Goal: Transaction & Acquisition: Purchase product/service

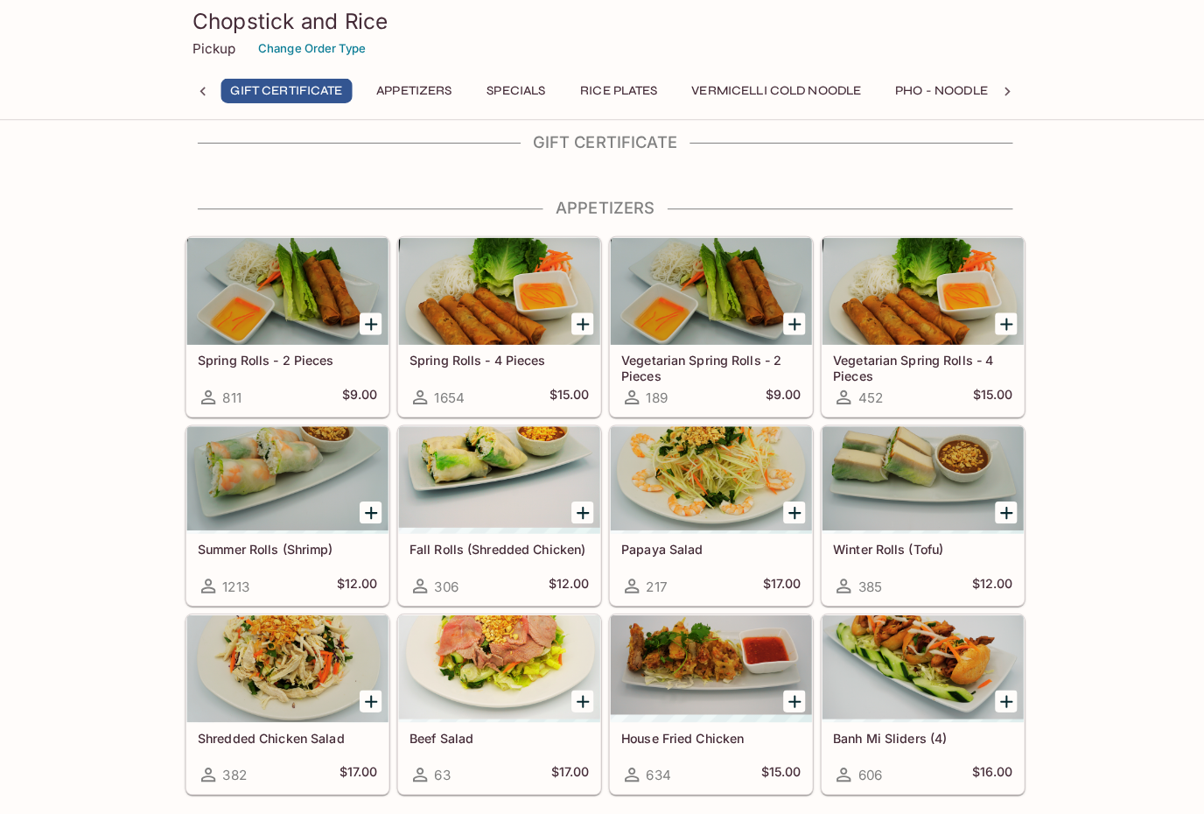
scroll to position [29, 0]
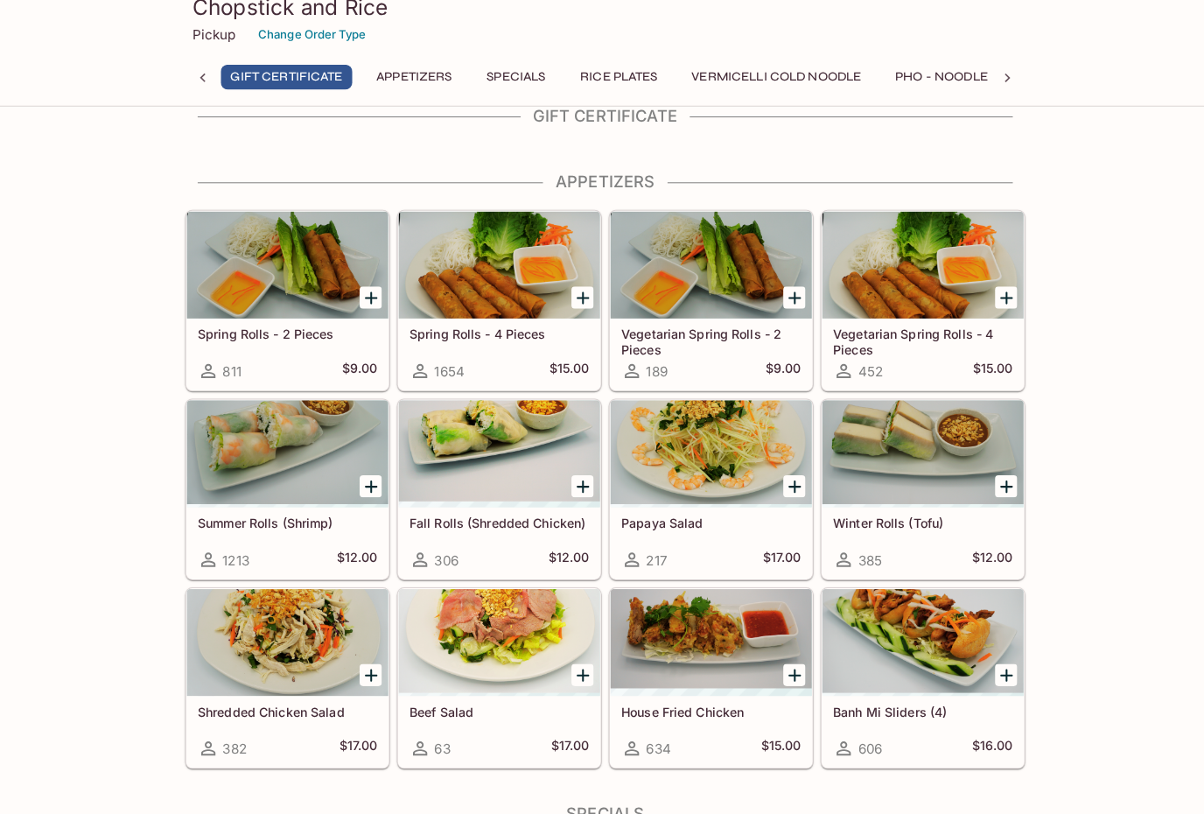
click at [1181, 48] on div "Chopstick and Rice Pickup Change Order Type Gift Certificate Appetizers Special…" at bounding box center [602, 59] width 1204 height 118
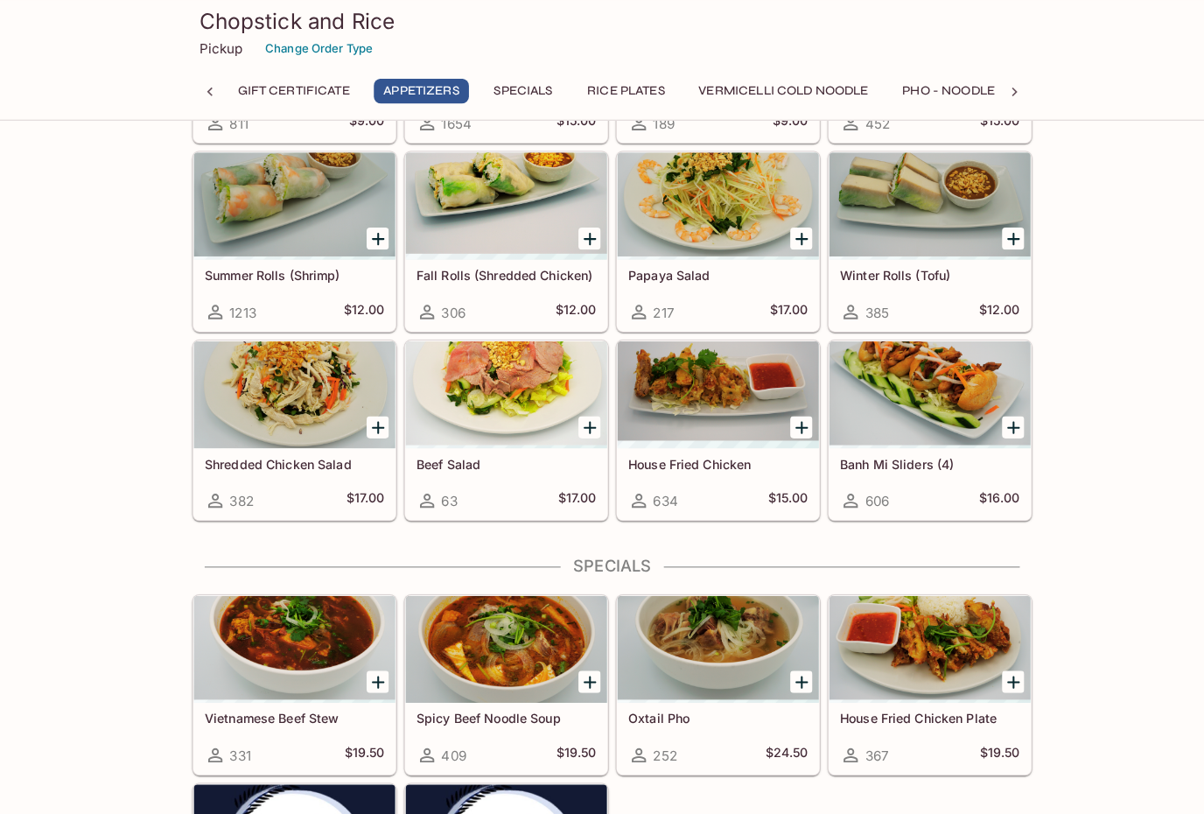
scroll to position [284, 0]
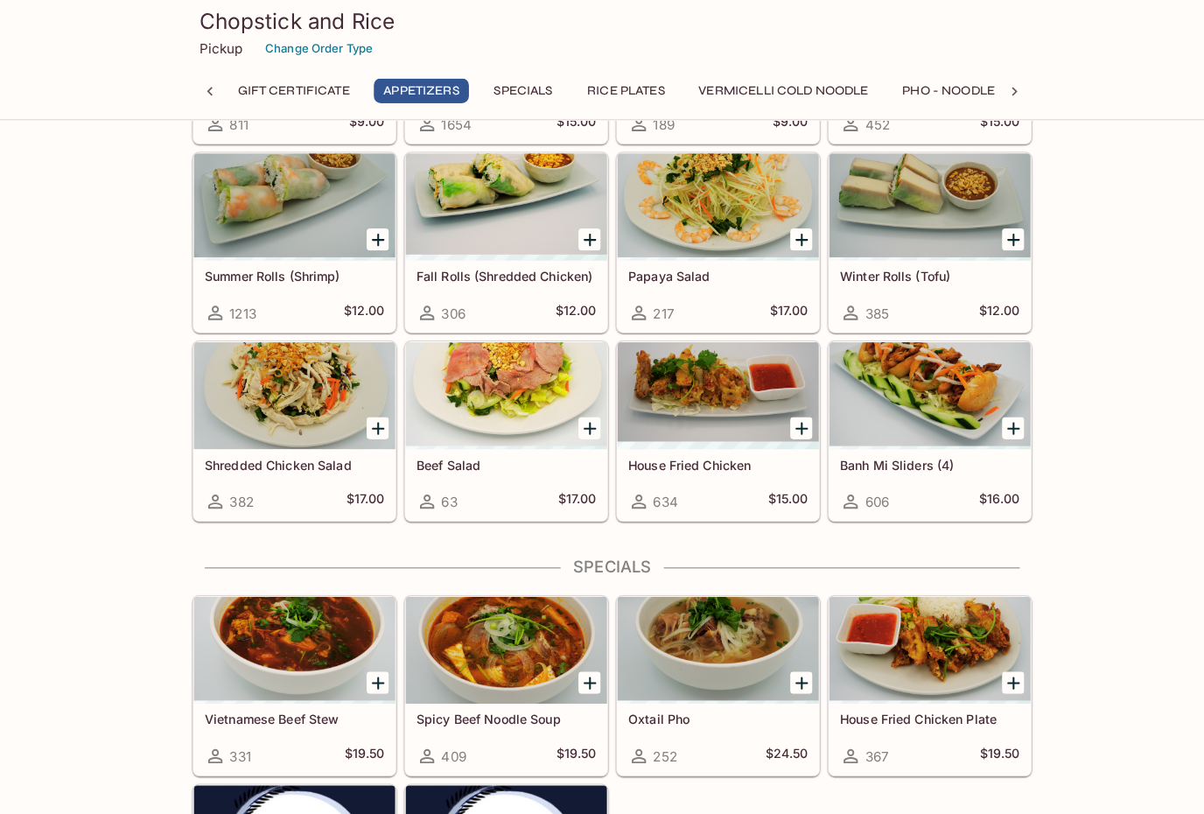
click at [716, 385] on div at bounding box center [706, 389] width 198 height 105
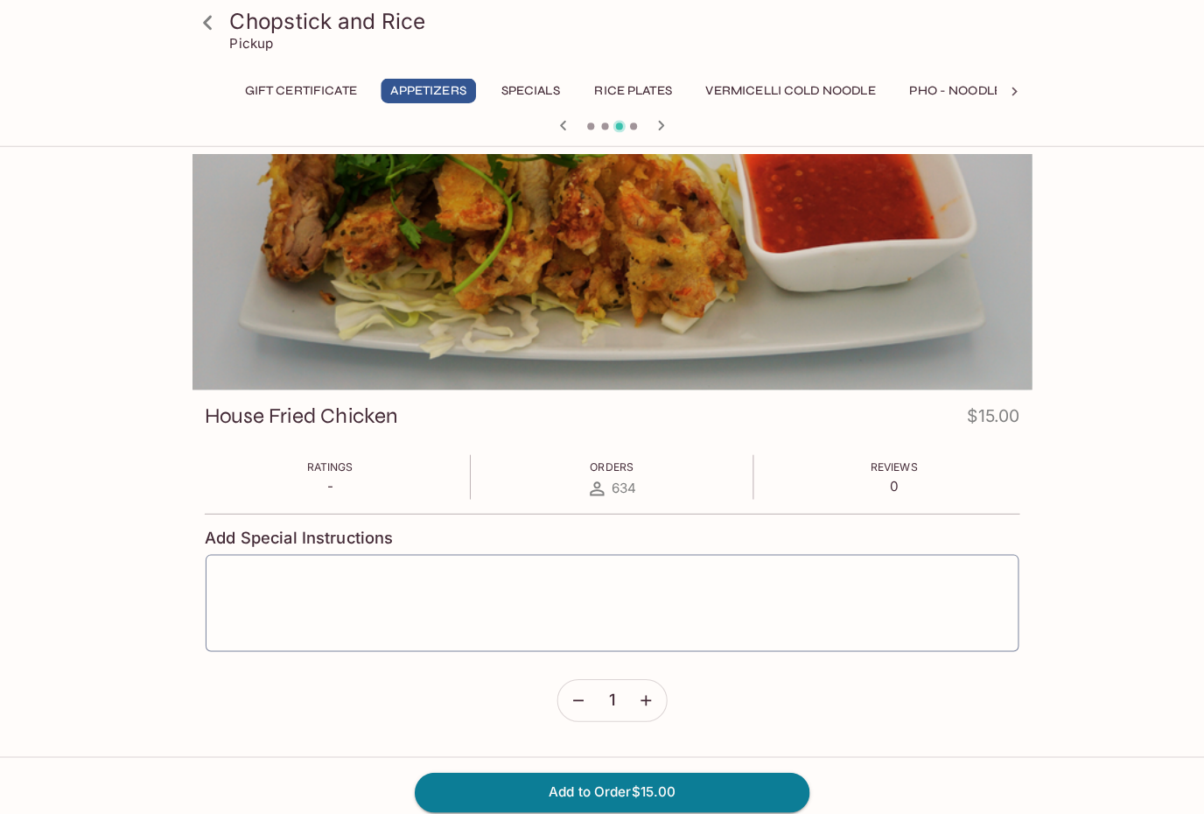
click at [213, 17] on icon at bounding box center [204, 22] width 31 height 31
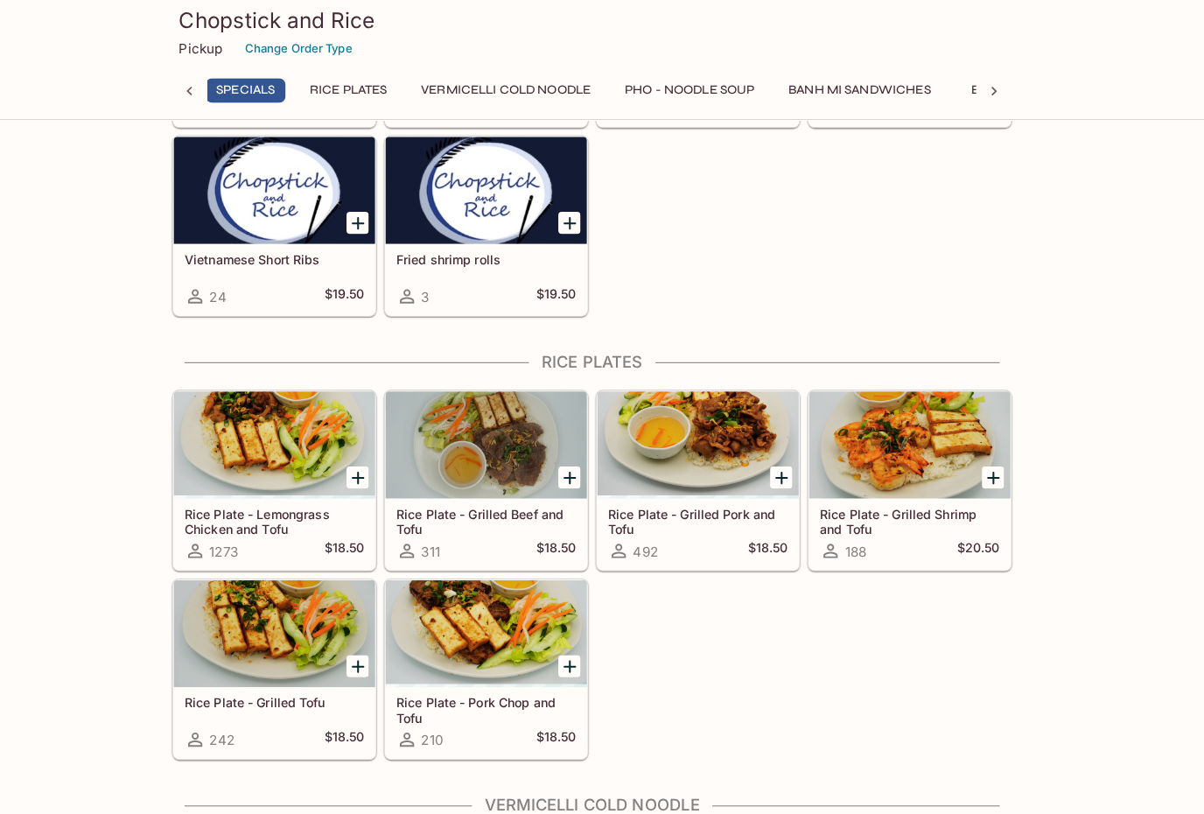
scroll to position [923, 0]
click at [570, 653] on icon "Add Rice Plate - Pork Chop and Tofu" at bounding box center [580, 654] width 21 height 21
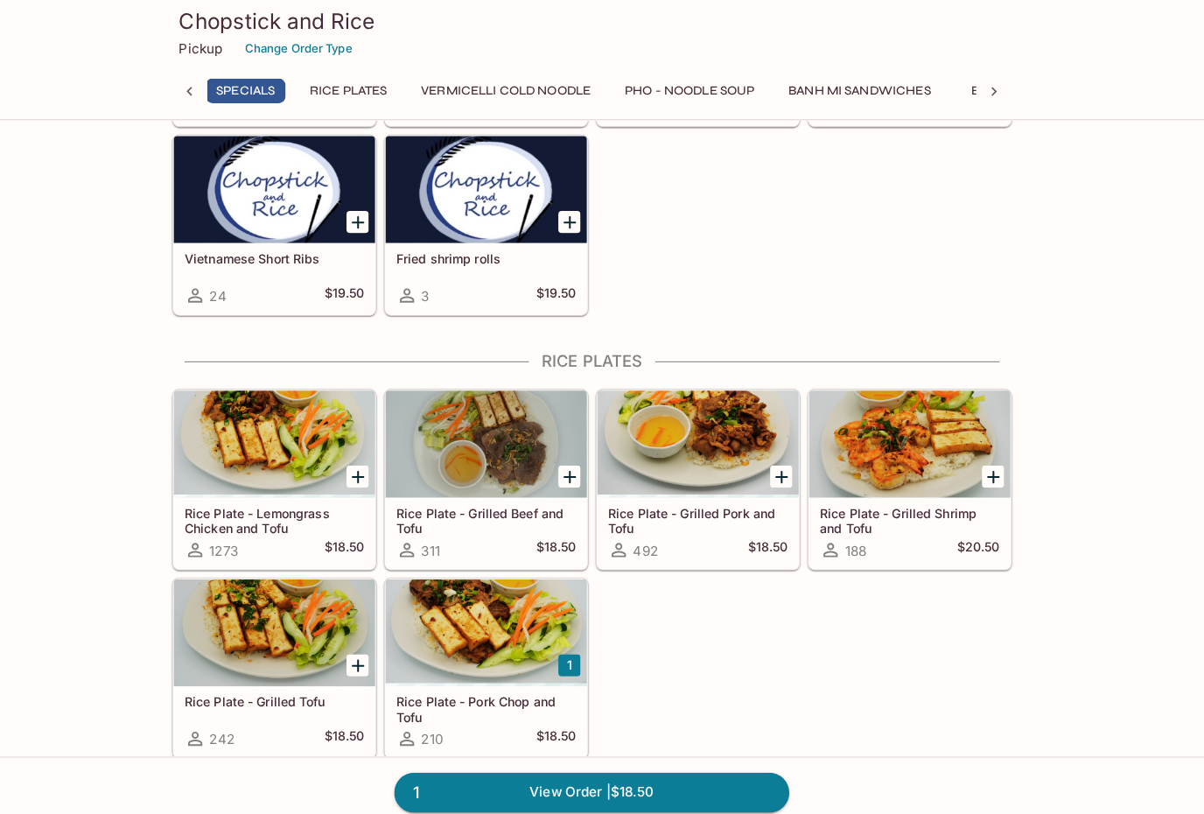
click at [189, 89] on div at bounding box center [206, 90] width 35 height 26
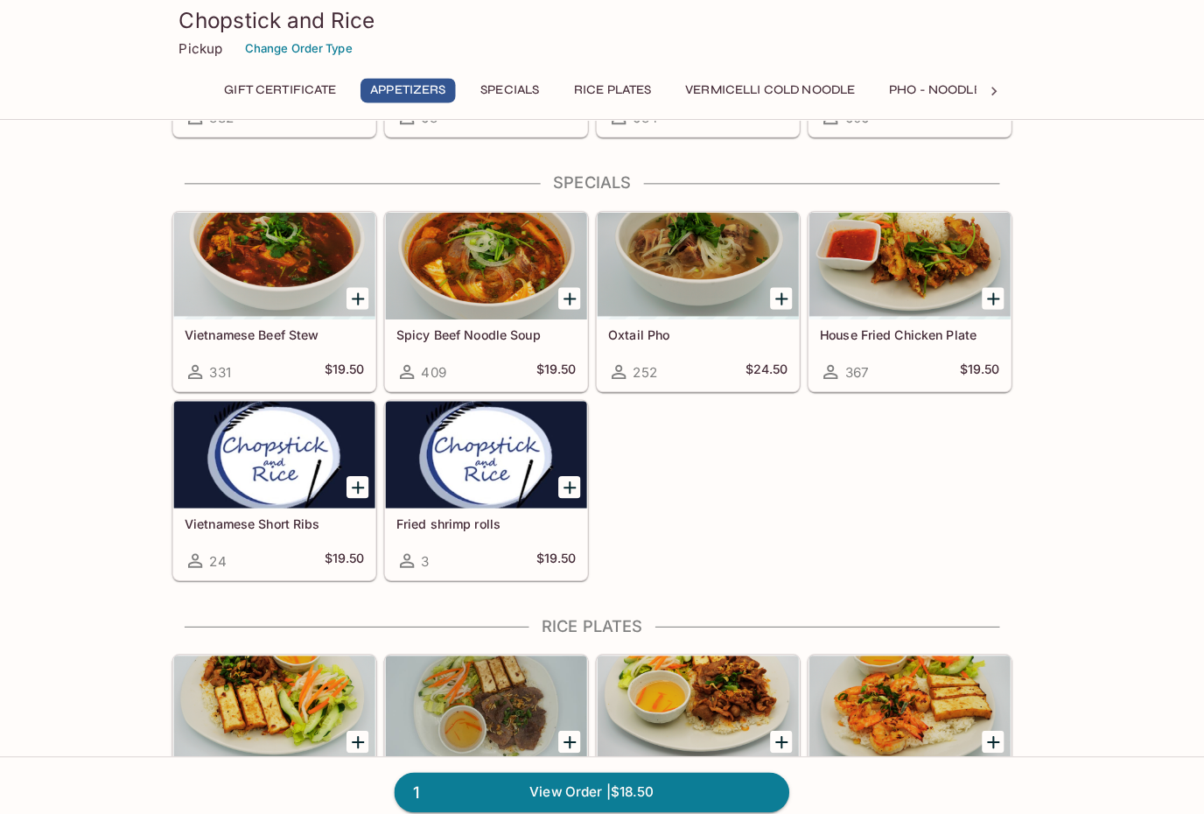
scroll to position [611, 0]
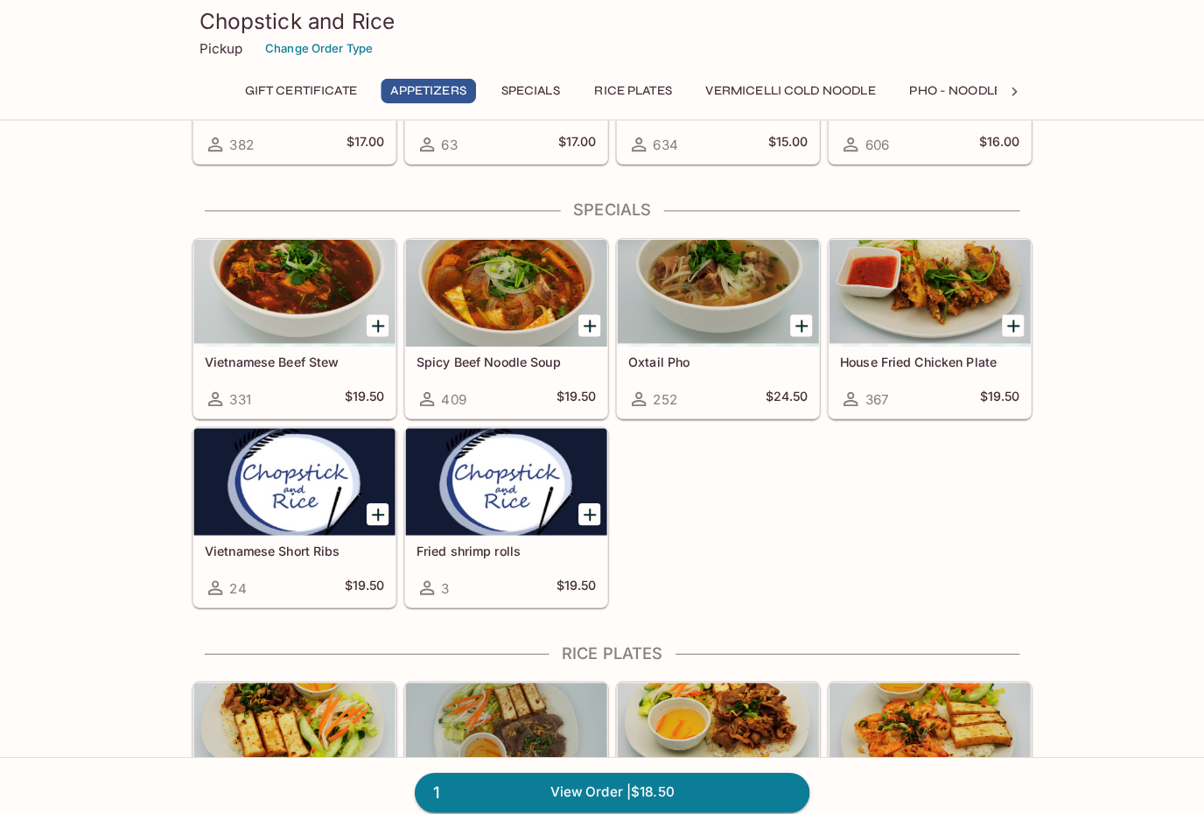
click at [361, 321] on icon "Add Vietnamese Beef Stew" at bounding box center [371, 320] width 21 height 21
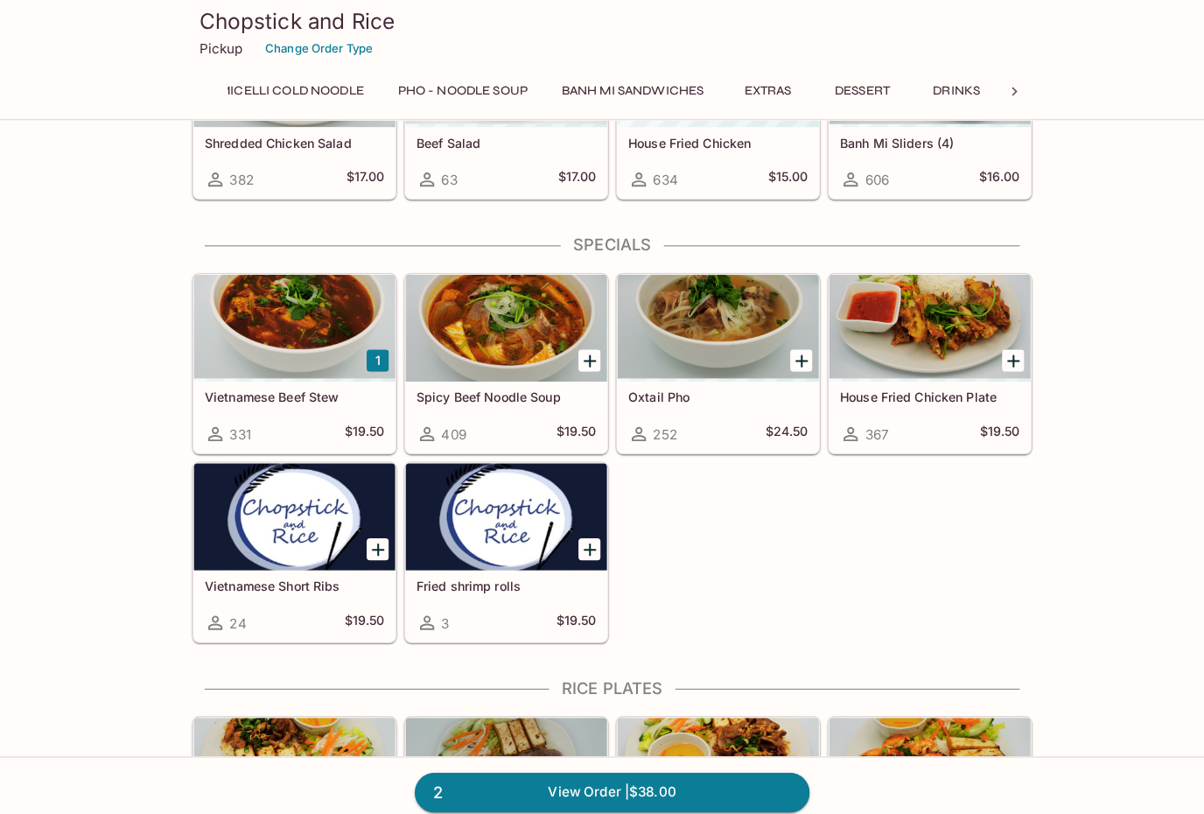
scroll to position [0, 511]
click at [770, 83] on button "Extras" at bounding box center [755, 89] width 79 height 24
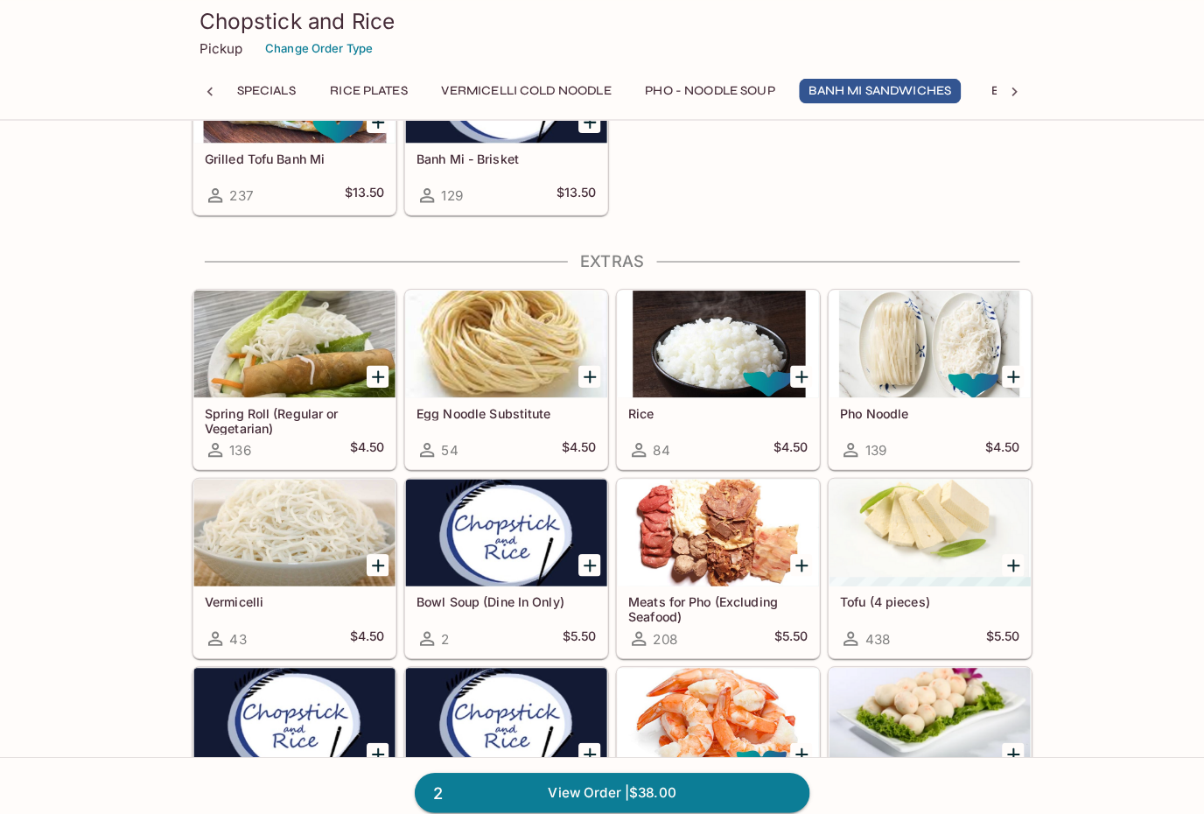
scroll to position [3321, 0]
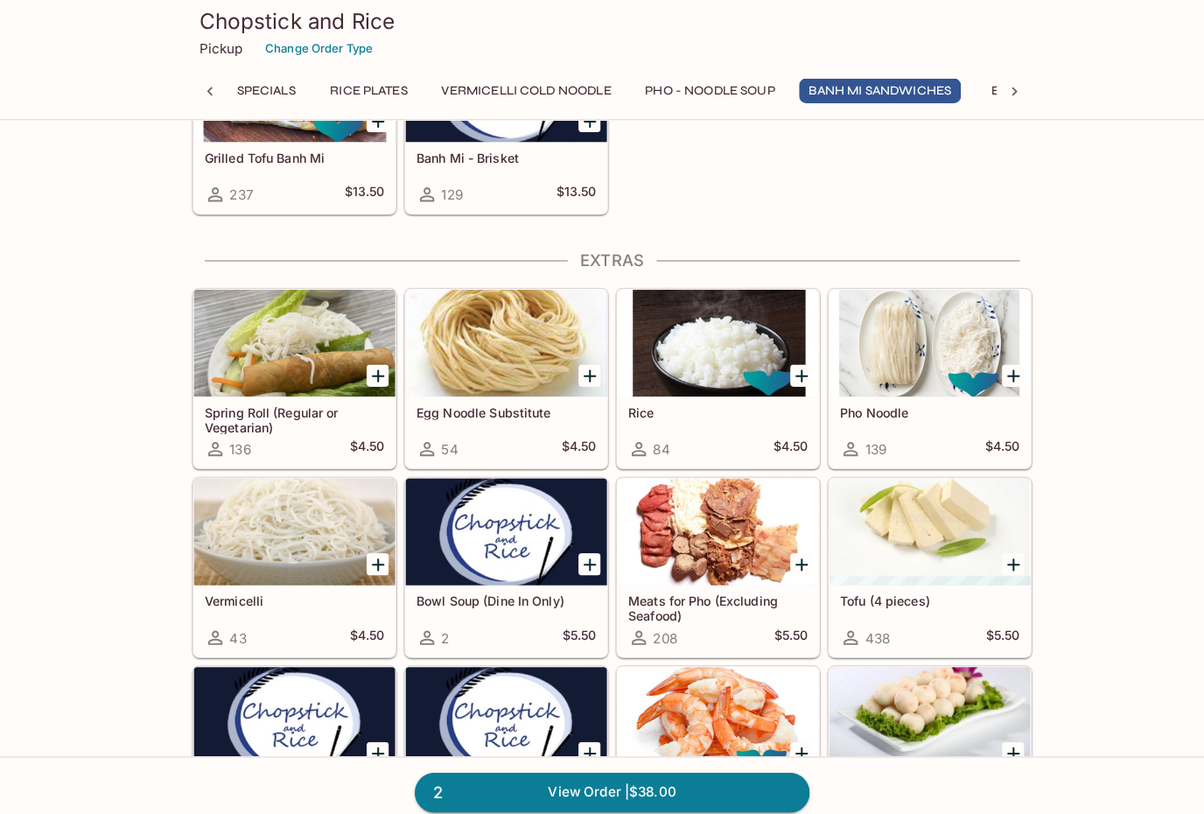
click at [738, 374] on div at bounding box center [706, 337] width 198 height 105
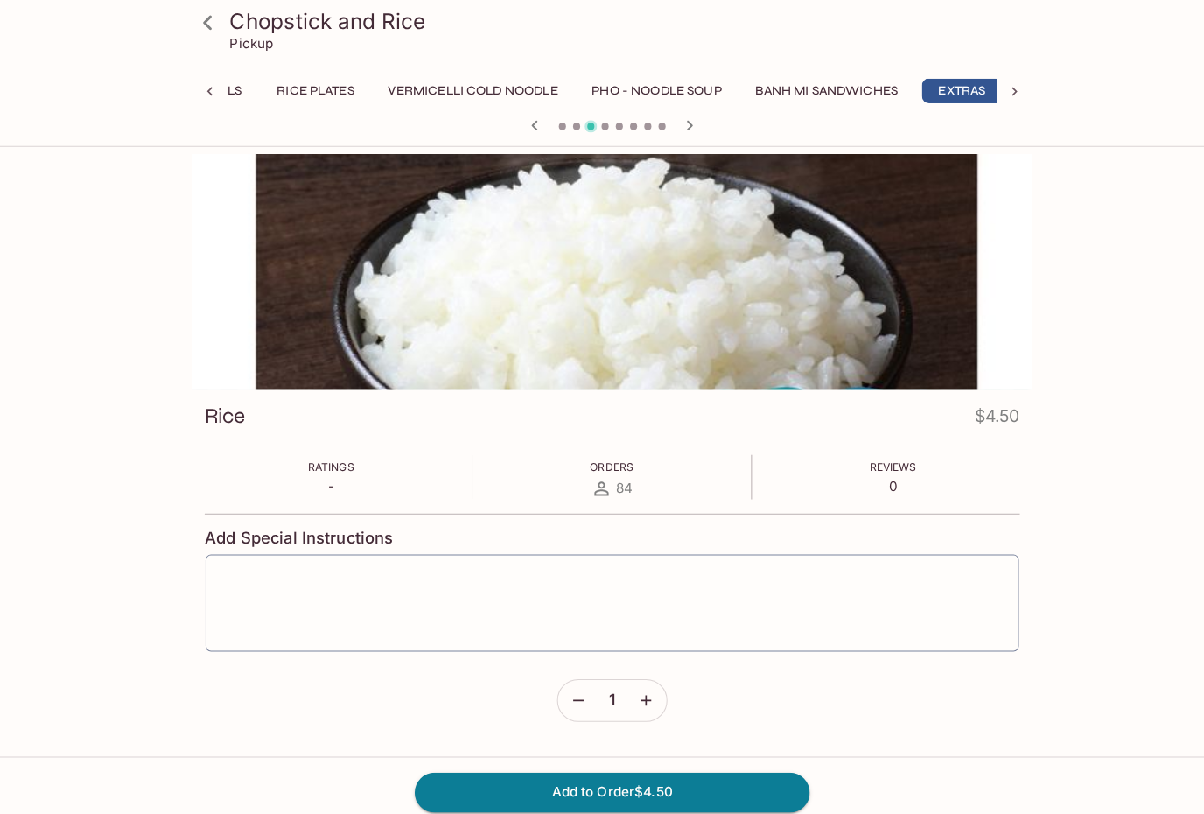
scroll to position [0, 325]
click at [713, 798] on button "Add to Order $4.50" at bounding box center [602, 778] width 388 height 38
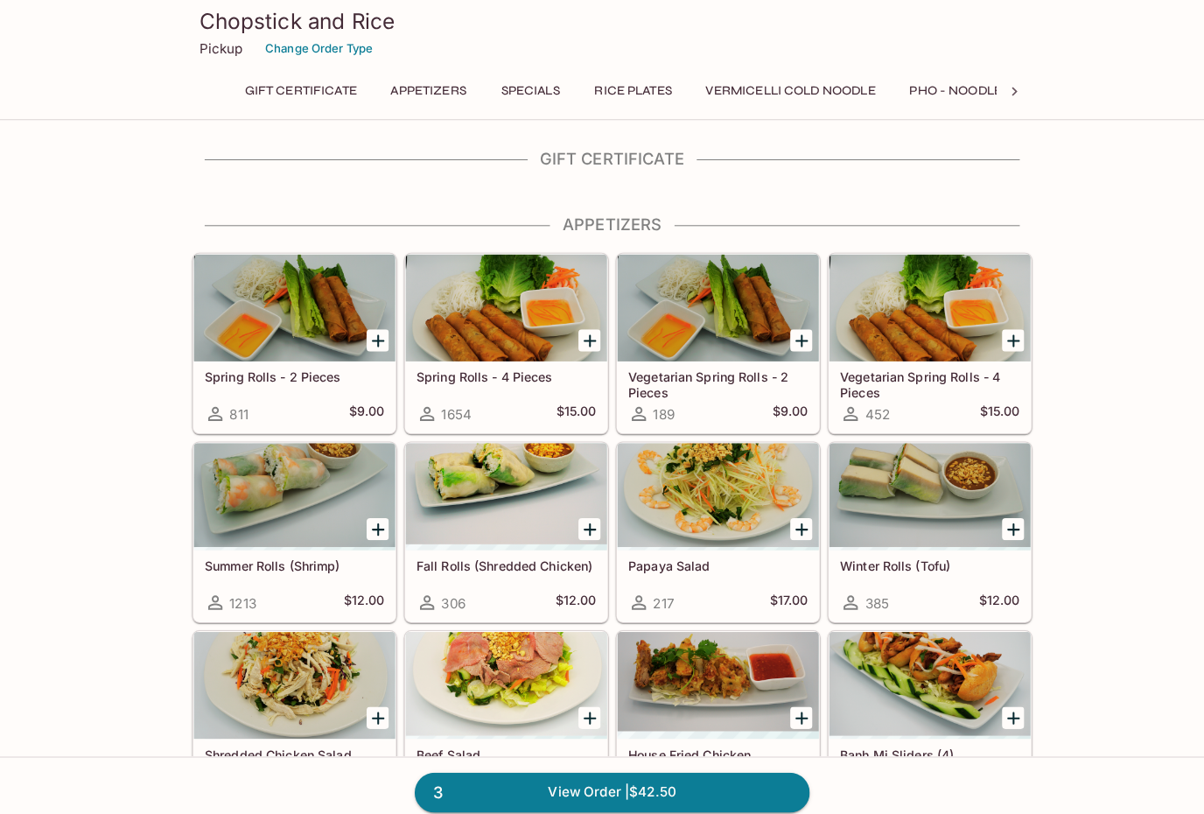
click at [745, 798] on link "3 View Order | $42.50" at bounding box center [602, 778] width 388 height 38
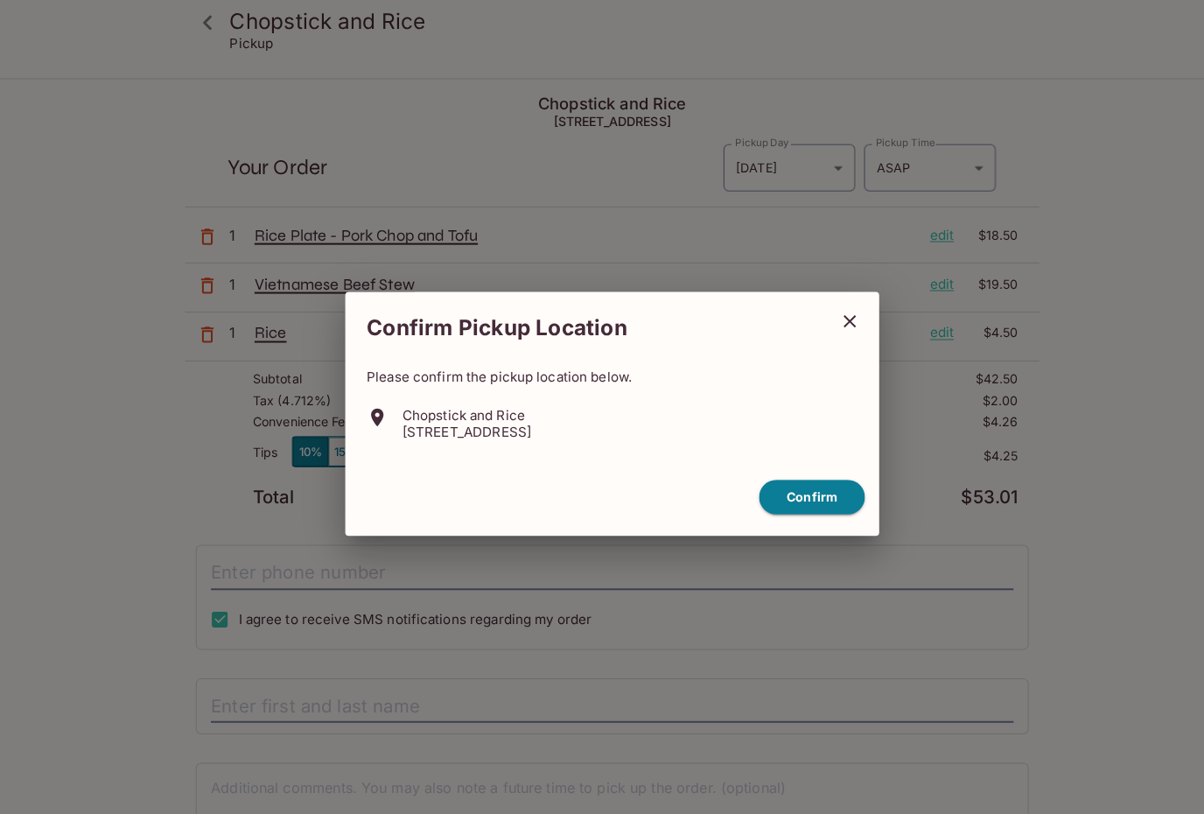
click at [823, 501] on button "Confirm" at bounding box center [798, 489] width 104 height 34
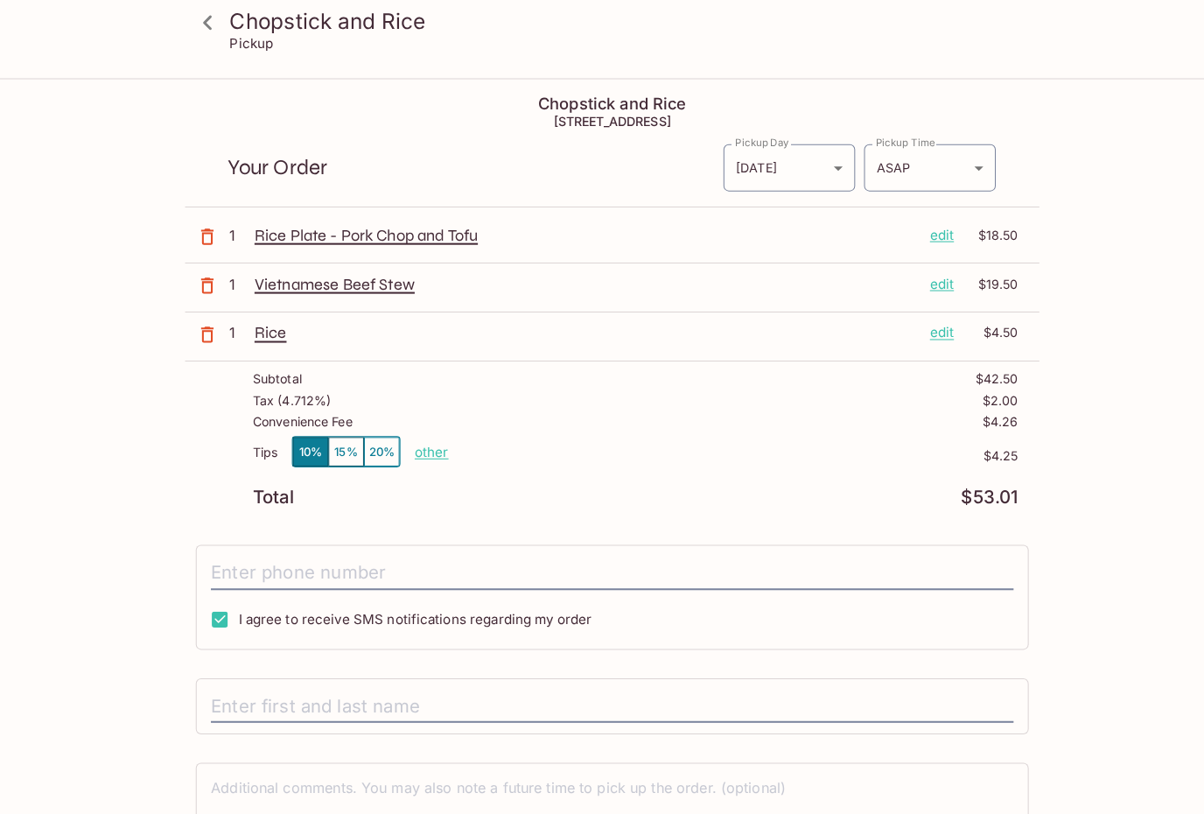
click at [428, 451] on p "other" at bounding box center [424, 444] width 33 height 17
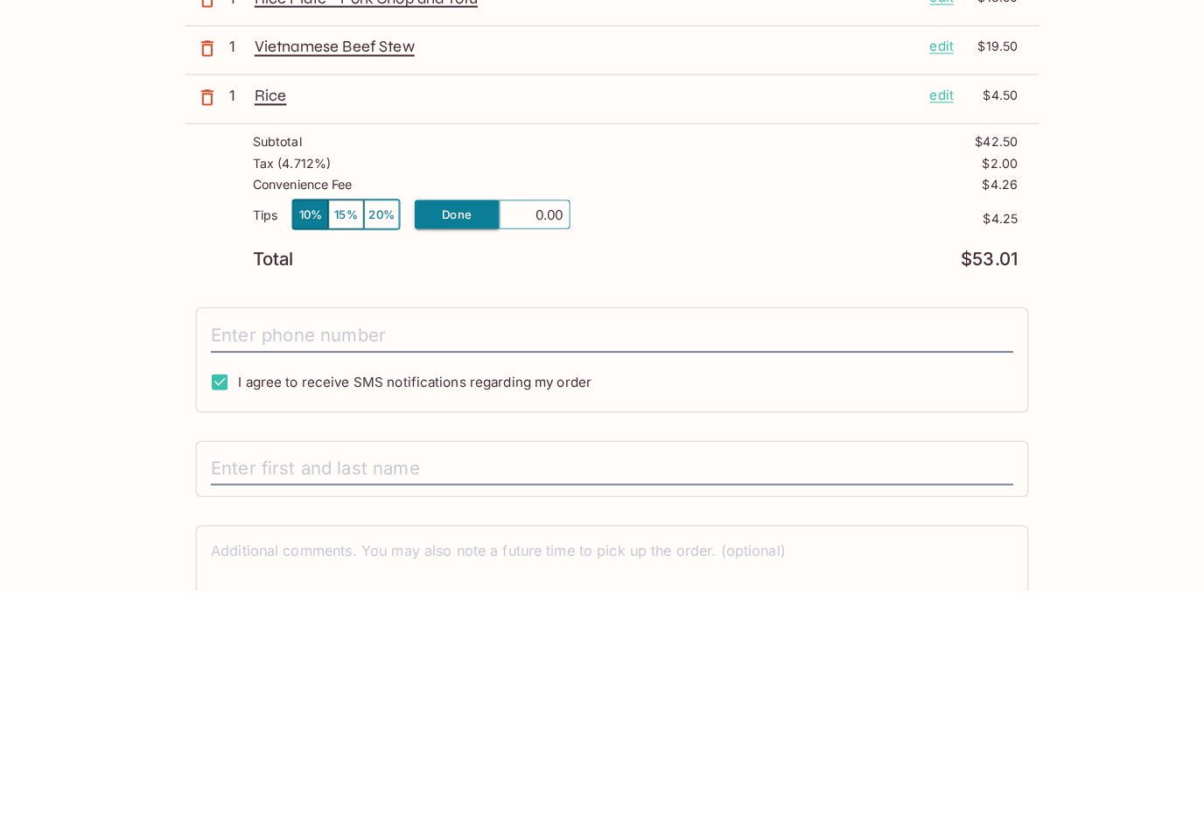
type input "0.00"
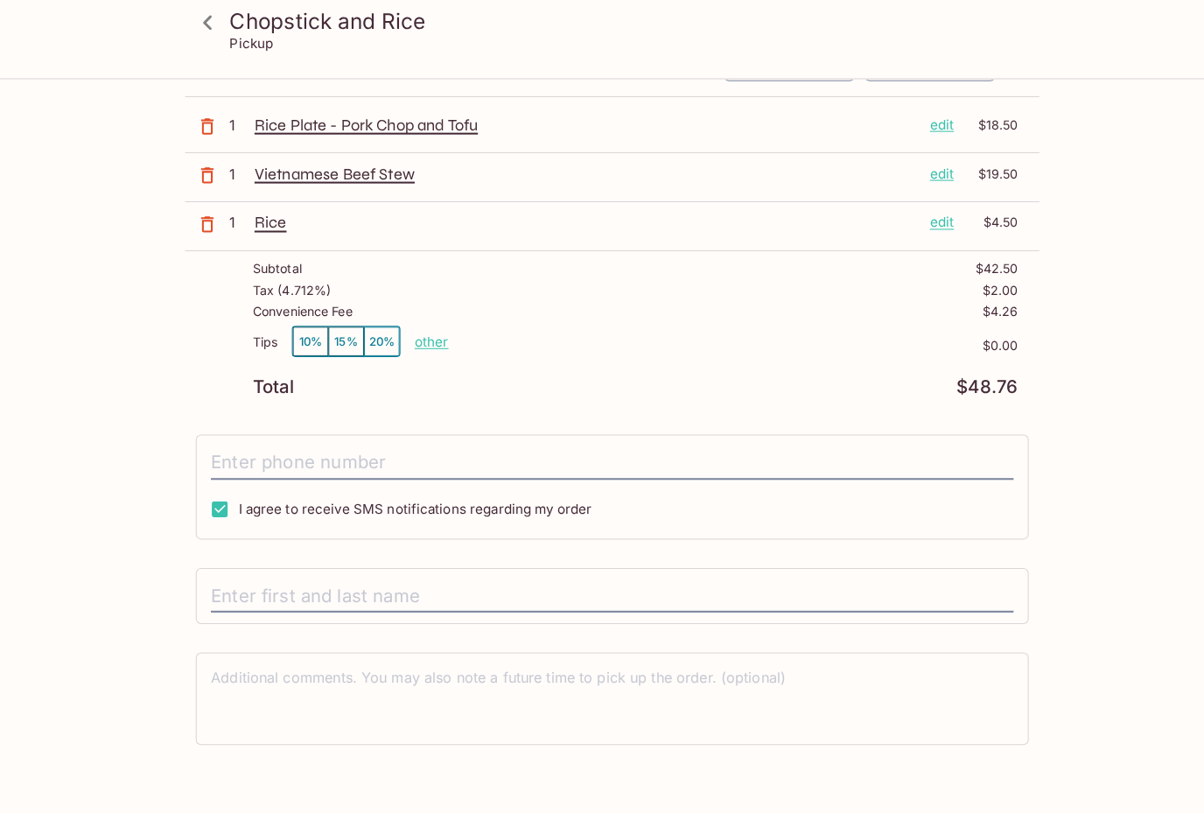
scroll to position [60, 0]
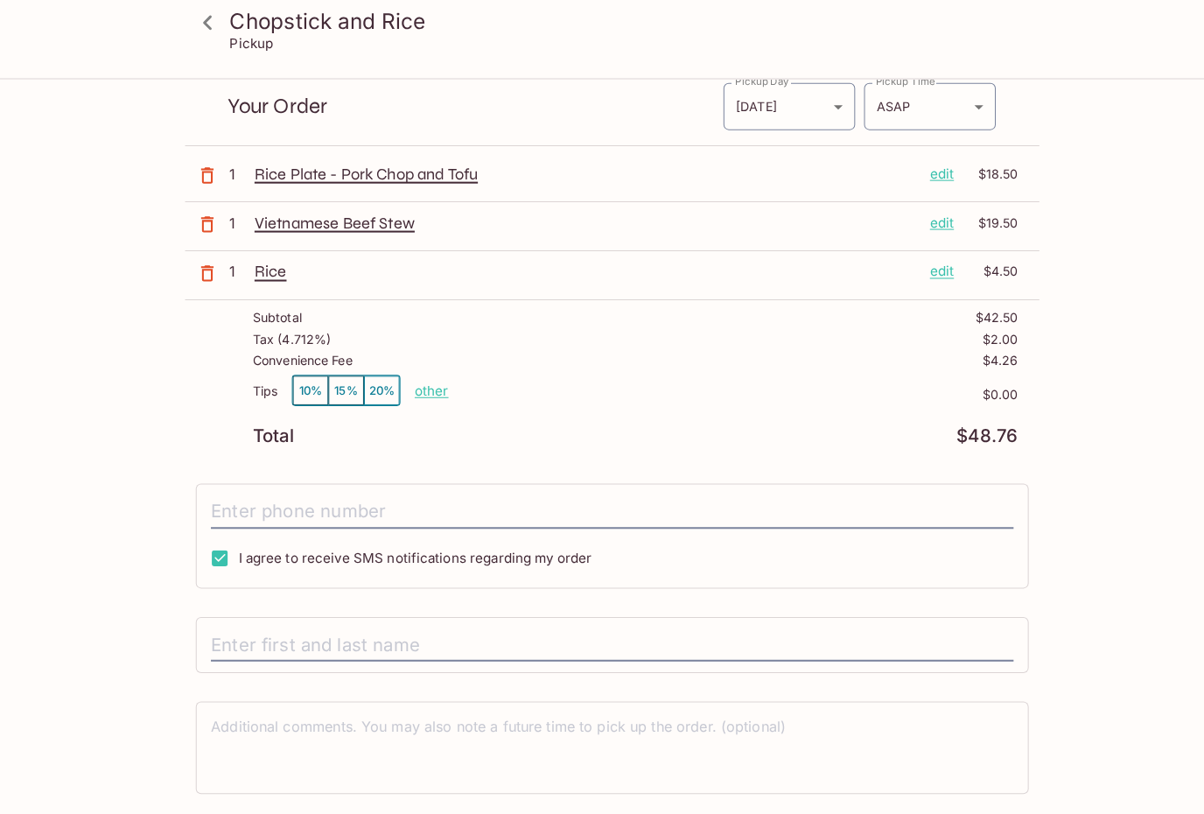
click at [264, 639] on input "text" at bounding box center [601, 634] width 789 height 33
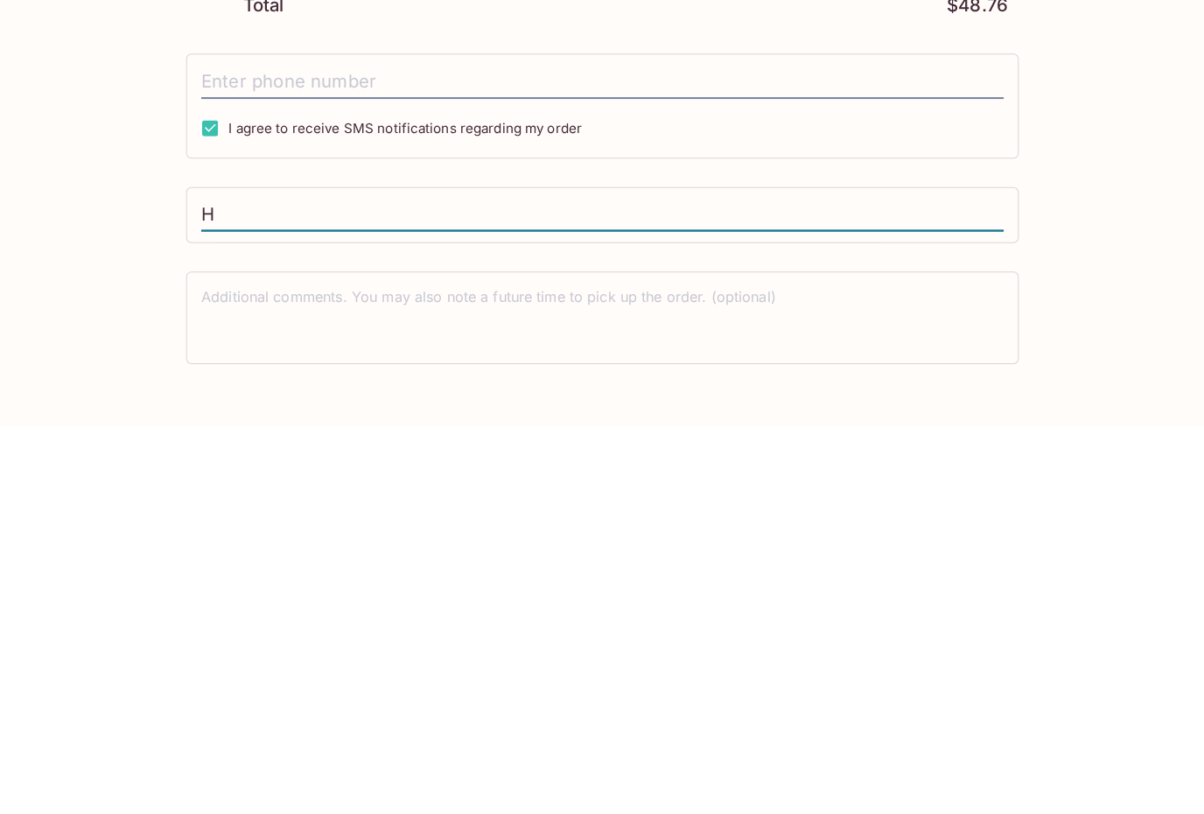
type input "Ha"
type input "[PERSON_NAME]"
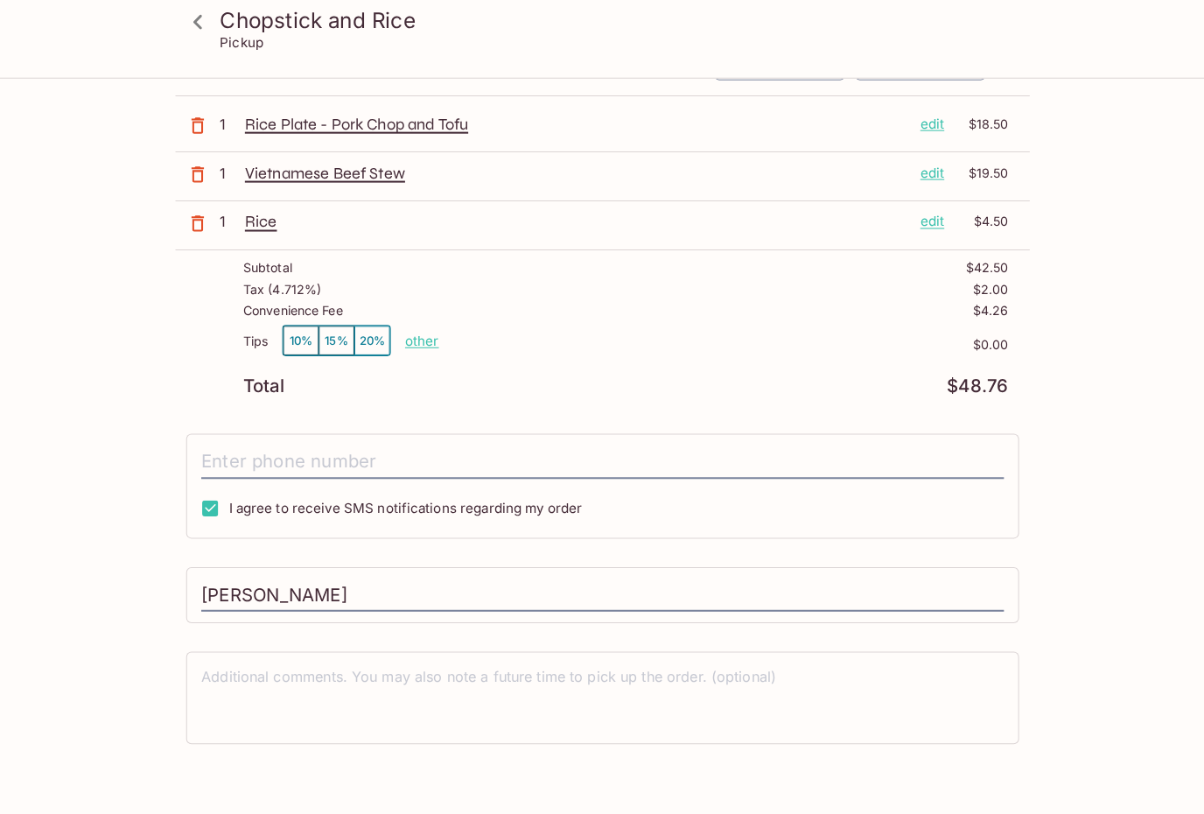
scroll to position [108, 0]
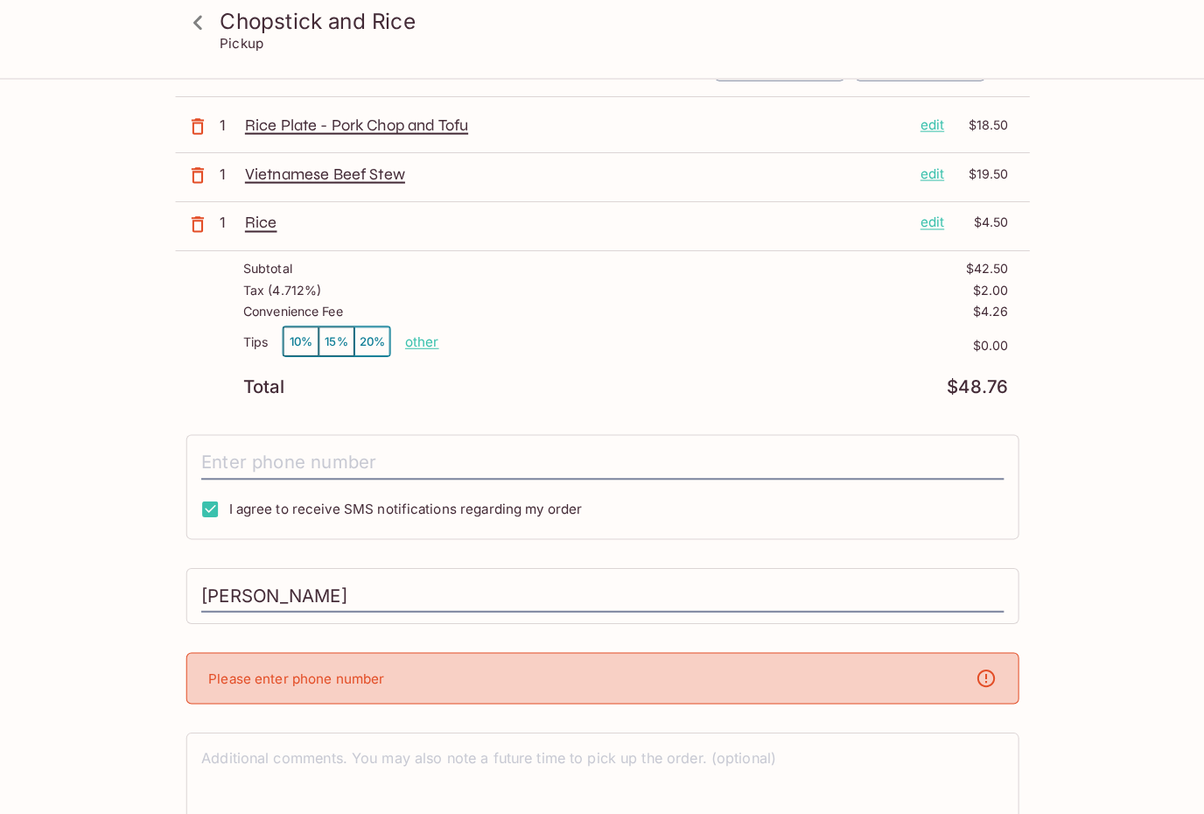
click at [221, 665] on p "Please enter phone number" at bounding box center [300, 667] width 173 height 17
click at [267, 669] on p "Please enter phone number" at bounding box center [300, 667] width 173 height 17
click at [211, 534] on div "Chopstick and Rice [STREET_ADDRESS] Your Order Pickup Day [DATE] [DATE] Pickup …" at bounding box center [602, 450] width 840 height 961
click at [230, 438] on input "tel" at bounding box center [601, 454] width 789 height 33
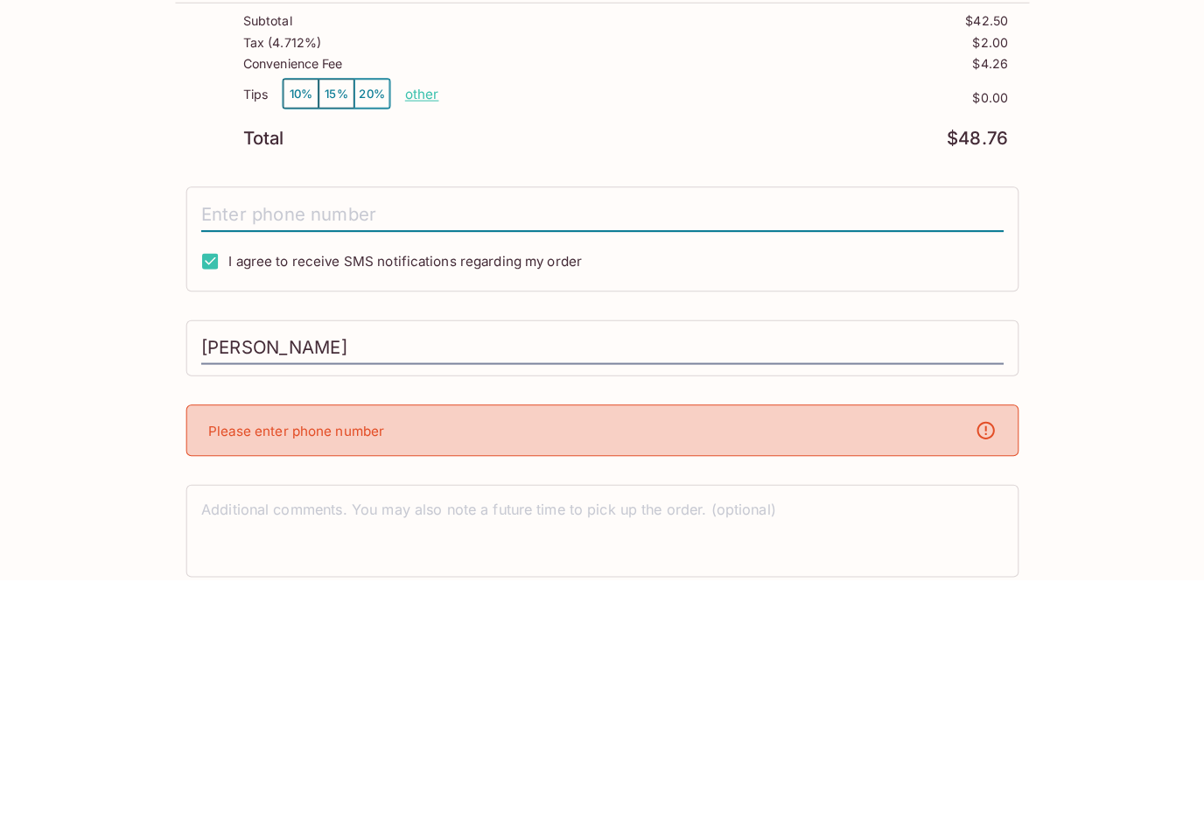
type input "[PHONE_NUMBER]"
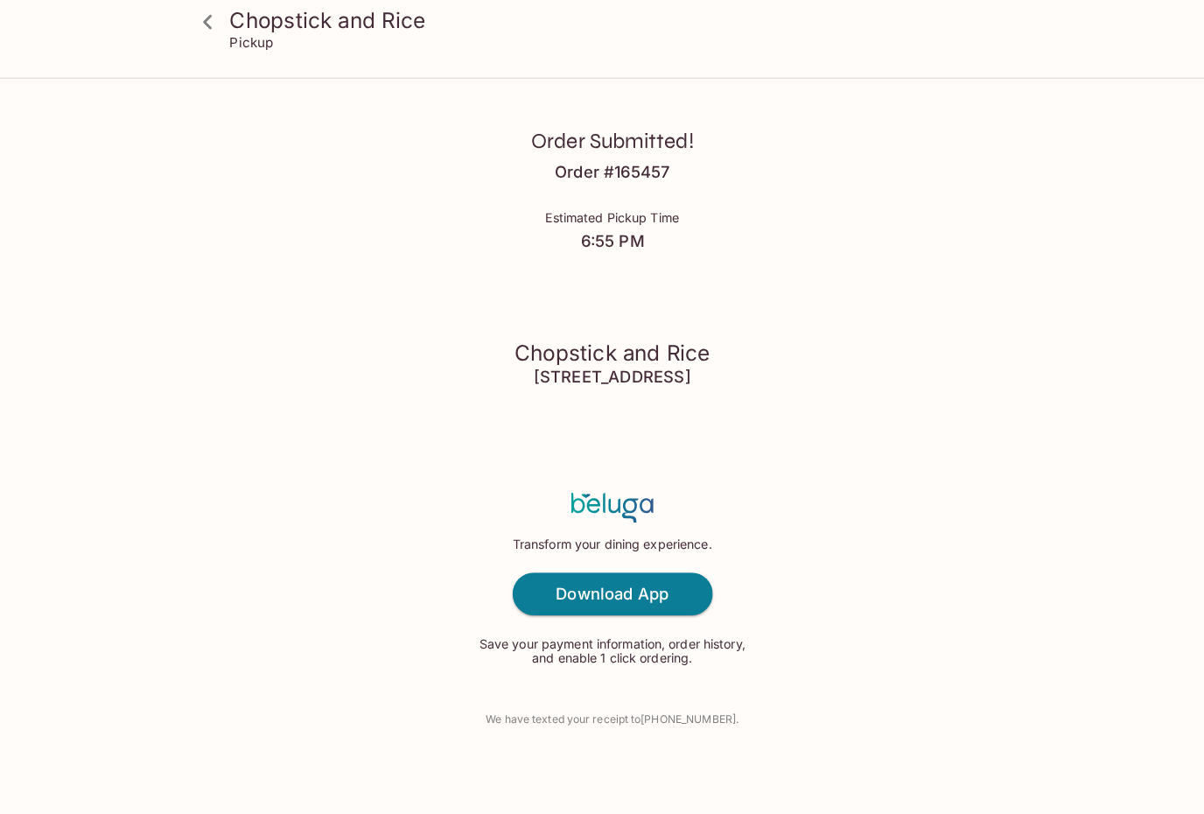
scroll to position [14, 0]
